Goal: Information Seeking & Learning: Learn about a topic

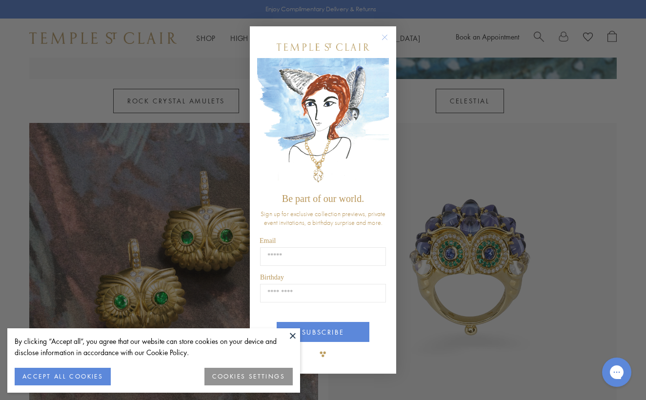
click at [387, 36] on circle "Close dialog" at bounding box center [385, 38] width 12 height 12
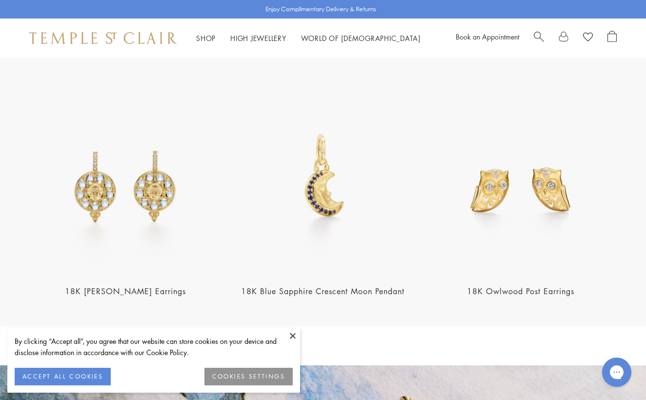
scroll to position [1166, 0]
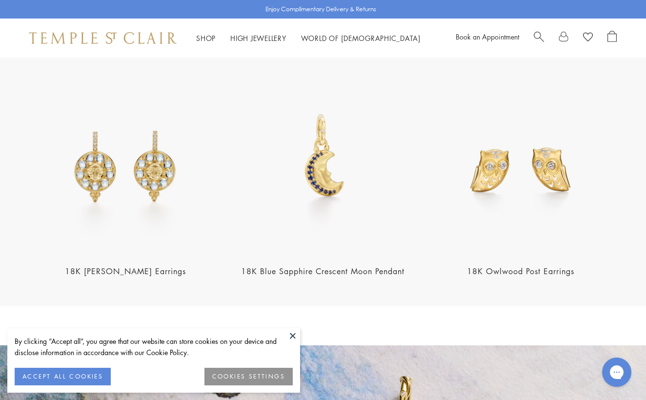
click at [155, 158] on img at bounding box center [125, 158] width 192 height 192
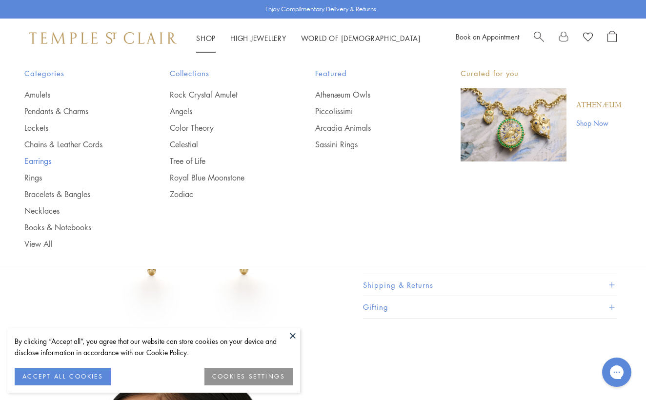
click at [39, 159] on link "Earrings" at bounding box center [77, 161] width 106 height 11
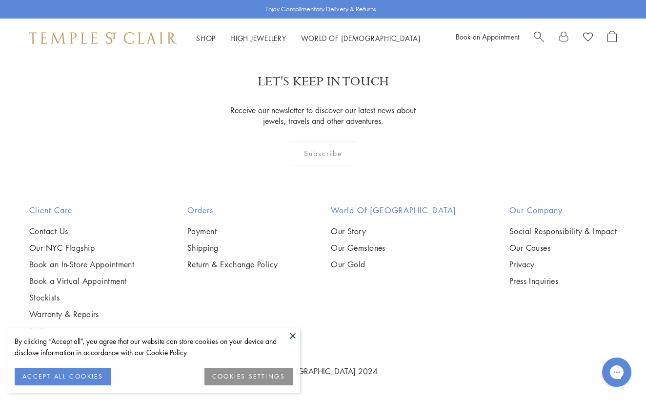
scroll to position [4580, 0]
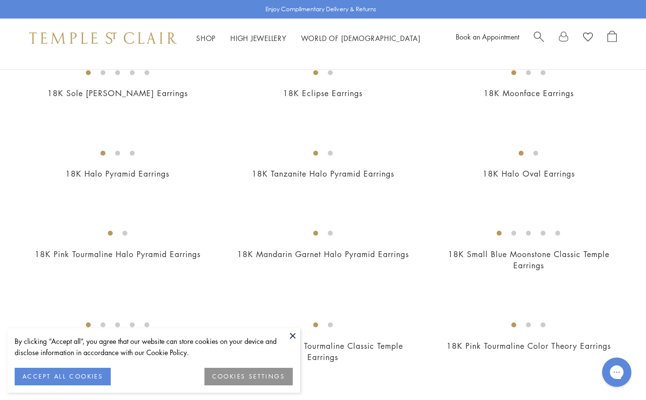
scroll to position [359, 0]
click at [0, 0] on img at bounding box center [0, 0] width 0 height 0
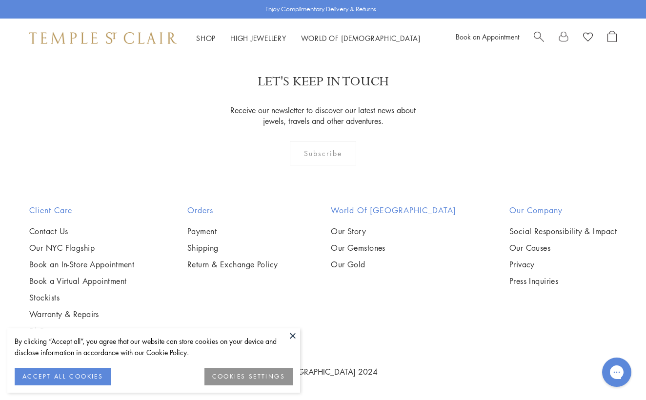
scroll to position [4374, 0]
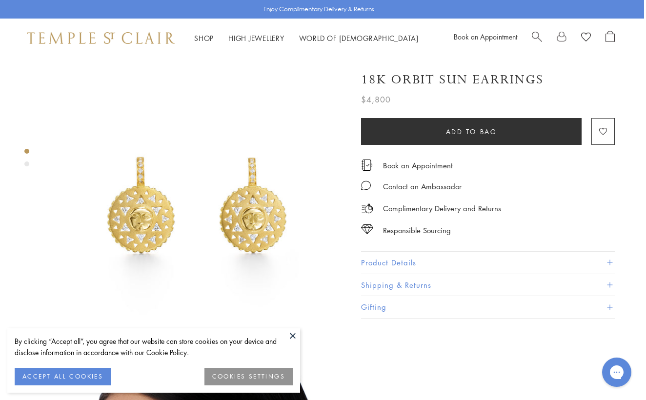
scroll to position [0, 2]
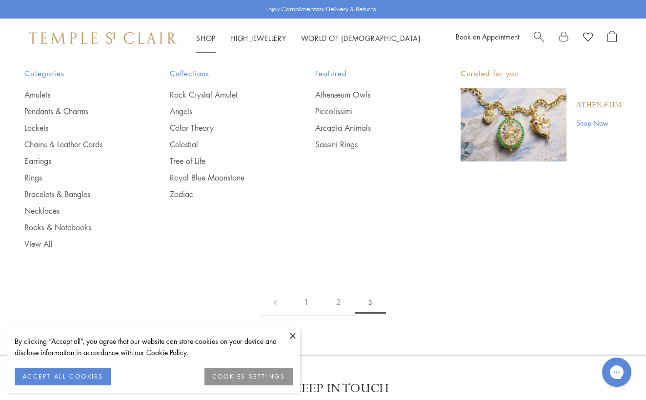
click at [207, 36] on link "Shop Shop" at bounding box center [206, 38] width 20 height 10
click at [37, 109] on link "Pendants & Charms" at bounding box center [77, 111] width 106 height 11
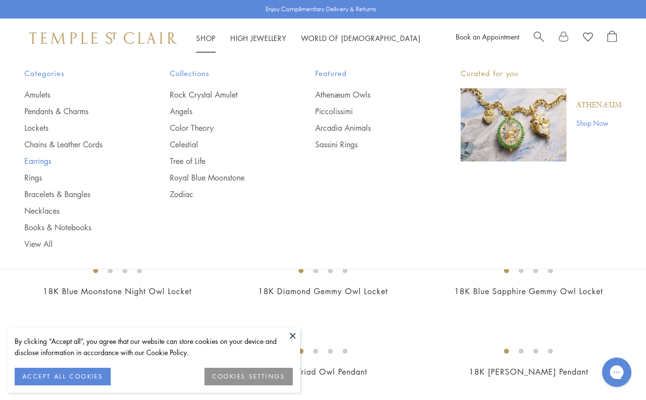
click at [35, 157] on link "Earrings" at bounding box center [77, 161] width 106 height 11
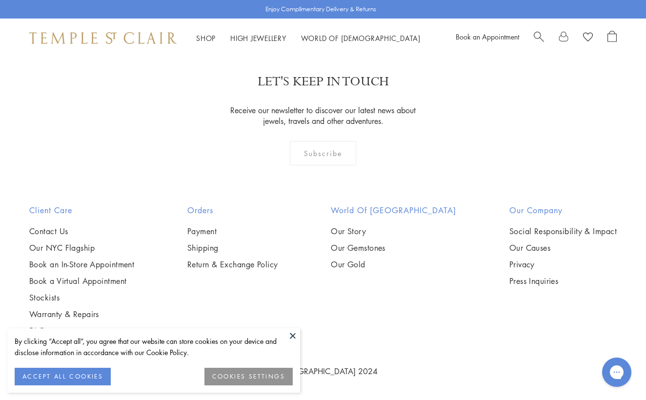
scroll to position [2509, 0]
